Goal: Transaction & Acquisition: Purchase product/service

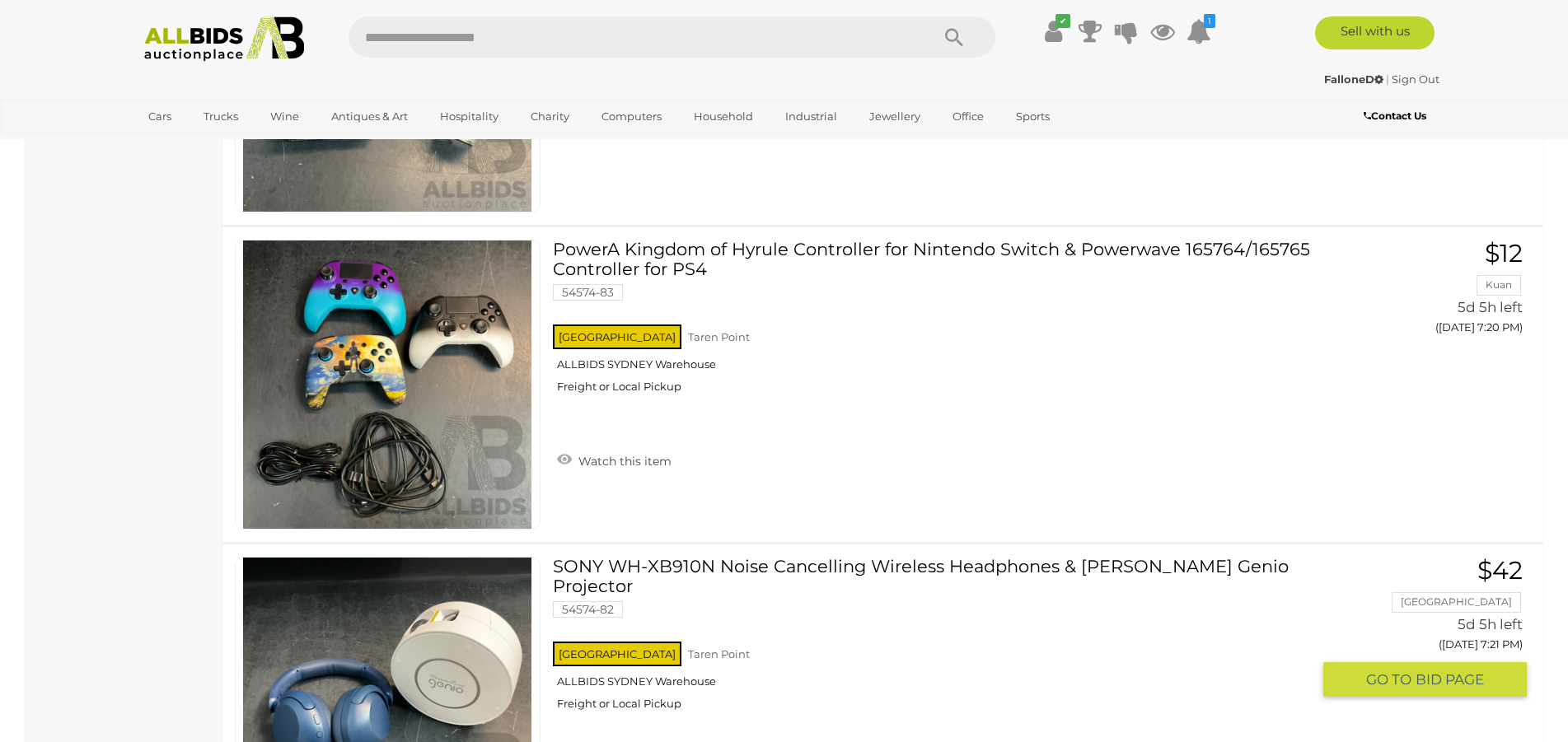
scroll to position [7142, 0]
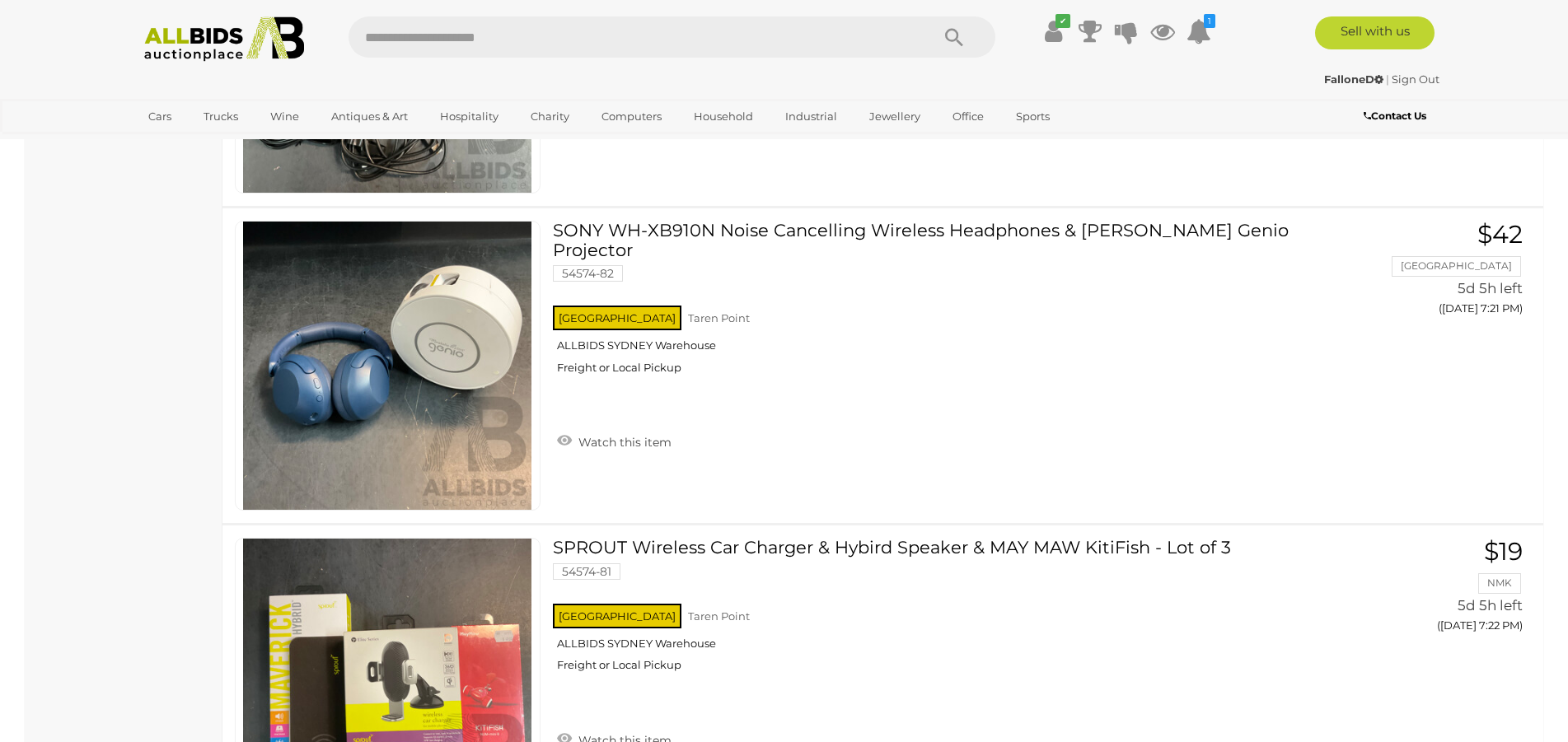
scroll to position [7142, 0]
